Goal: Book appointment/travel/reservation

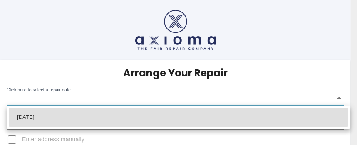
click at [72, 102] on body "Arrange Your Repair Click here to select a repair date ​ Phone Number   * 01315…" at bounding box center [178, 118] width 357 height 237
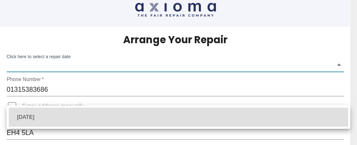
scroll to position [42, 0]
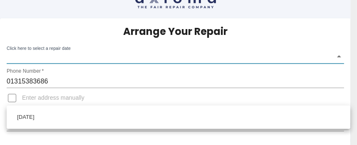
click at [72, 53] on div at bounding box center [178, 72] width 357 height 145
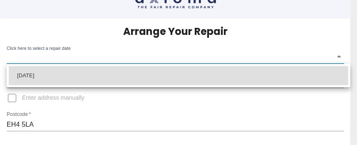
click at [64, 50] on body "Arrange Your Repair Click here to select a repair date ​ Phone Number   * 01315…" at bounding box center [178, 76] width 357 height 237
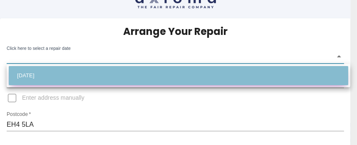
click at [55, 75] on li "[DATE]" at bounding box center [179, 75] width 340 height 19
type input "[DATE]T00:00:00.000Z"
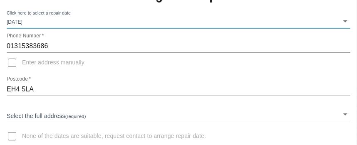
scroll to position [83, 0]
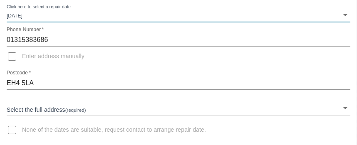
click at [14, 57] on input "Enter address manually" at bounding box center [12, 57] width 20 height 20
checkbox input "true"
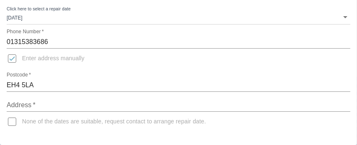
scroll to position [81, 0]
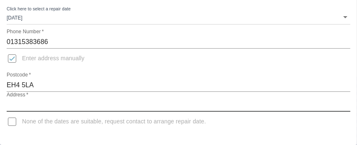
click at [51, 105] on input "Address   *" at bounding box center [179, 105] width 344 height 13
type input "42 Silverknowes Parkway"
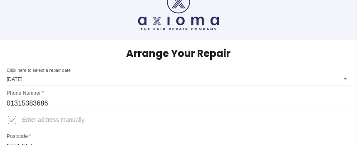
scroll to position [0, 0]
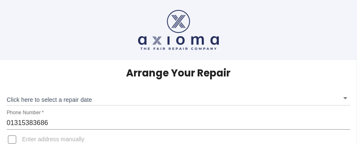
click at [72, 98] on body "Arrange Your Repair Click here to select a repair date ​ Phone Number   * 01315…" at bounding box center [178, 118] width 357 height 237
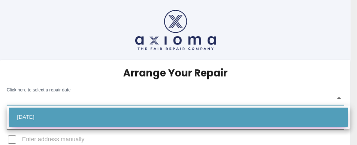
click at [48, 118] on li "[DATE]" at bounding box center [179, 117] width 340 height 19
type input "[DATE]T00:00:00.000Z"
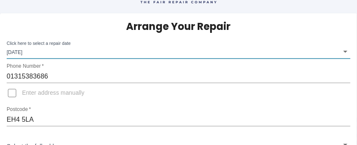
scroll to position [83, 0]
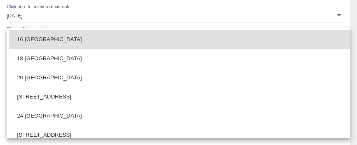
click at [32, 106] on body "Arrange Your Repair Click here to select a repair date [DATE] [DATE]T00:00:00.0…" at bounding box center [178, 35] width 357 height 237
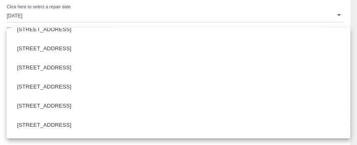
scroll to position [167, 0]
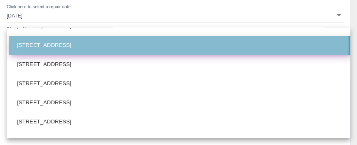
click at [48, 46] on li "[STREET_ADDRESS]" at bounding box center [182, 45] width 346 height 19
type input "[STREET_ADDRESS]"
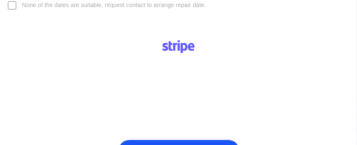
scroll to position [250, 0]
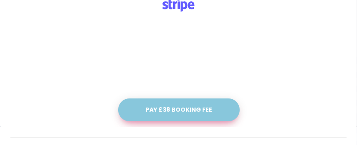
click at [181, 109] on button "Pay £38 Booking Fee" at bounding box center [179, 110] width 122 height 23
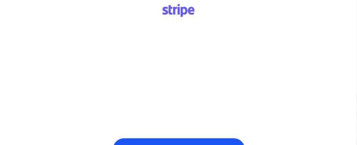
scroll to position [286, 0]
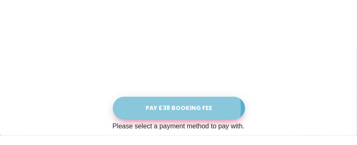
click at [180, 108] on button "Pay £38 Booking Fee" at bounding box center [179, 108] width 132 height 23
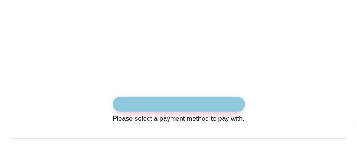
scroll to position [331, 0]
